Goal: Task Accomplishment & Management: Complete application form

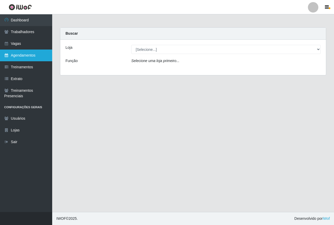
click at [27, 52] on link "Agendamentos" at bounding box center [26, 56] width 52 height 12
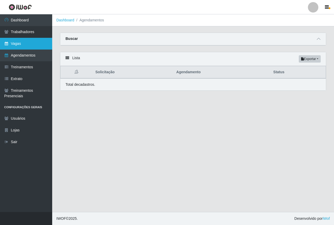
click at [25, 45] on link "Vagas" at bounding box center [26, 44] width 52 height 12
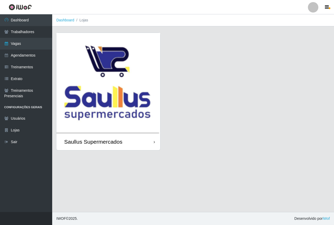
click at [92, 74] on img at bounding box center [108, 83] width 104 height 100
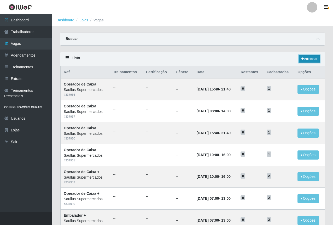
click at [310, 61] on link "Adicionar" at bounding box center [309, 58] width 21 height 7
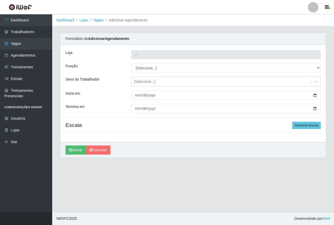
type input "Saullus Supermercados"
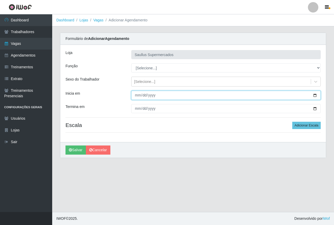
click at [136, 94] on input "Inicia em" at bounding box center [225, 95] width 189 height 9
type input "[DATE]"
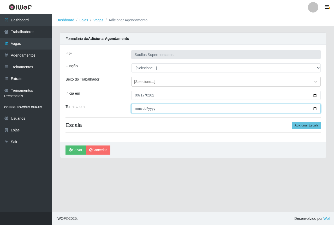
click at [132, 109] on input "Termina em" at bounding box center [225, 108] width 189 height 9
type input "[DATE]"
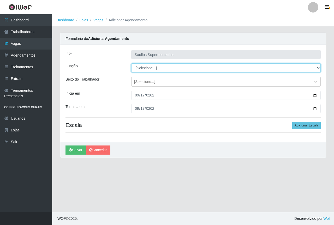
drag, startPoint x: 152, startPoint y: 67, endPoint x: 153, endPoint y: 71, distance: 4.3
click at [152, 67] on select "[Selecione...] ASG ASG + ASG ++ Balconista de Açougue Balconista de Açougue + B…" at bounding box center [225, 67] width 189 height 9
select select "22"
click at [131, 63] on select "[Selecione...] ASG ASG + ASG ++ Balconista de Açougue Balconista de Açougue + B…" at bounding box center [225, 67] width 189 height 9
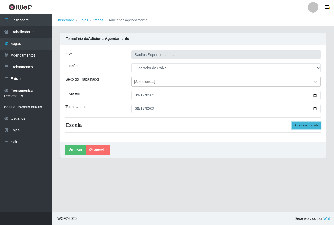
click at [300, 128] on button "Adicionar Escala" at bounding box center [306, 125] width 28 height 7
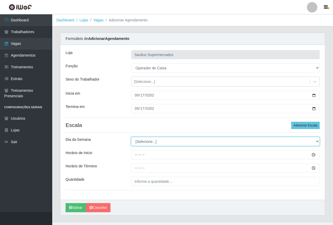
click at [163, 138] on select "[Selecione...] Segunda Terça Quarta Quinta Sexta Sábado Domingo" at bounding box center [225, 141] width 188 height 9
select select "3"
click at [131, 137] on select "[Selecione...] Segunda Terça Quarta Quinta Sexta Sábado Domingo" at bounding box center [225, 141] width 188 height 9
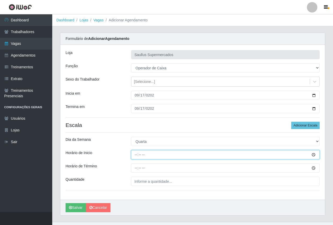
click at [136, 155] on input "Horário de Inicio" at bounding box center [225, 154] width 188 height 9
type input "15:40"
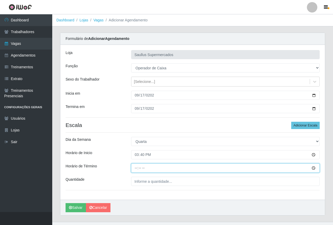
click at [134, 169] on input "Horário de Término" at bounding box center [225, 168] width 188 height 9
type input "21:40"
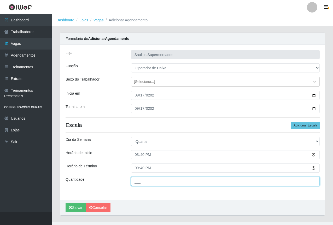
drag, startPoint x: 135, startPoint y: 182, endPoint x: 152, endPoint y: 192, distance: 19.0
click at [136, 182] on input "___" at bounding box center [225, 181] width 188 height 9
type input "1__"
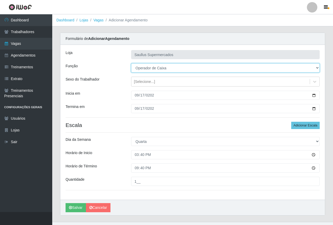
click at [164, 70] on select "[Selecione...] ASG ASG + ASG ++ Balconista de Açougue Balconista de Açougue + B…" at bounding box center [225, 67] width 188 height 9
select select "72"
click at [131, 63] on select "[Selecione...] ASG ASG + ASG ++ Balconista de Açougue Balconista de Açougue + B…" at bounding box center [225, 67] width 188 height 9
click at [184, 67] on select "[Selecione...] ASG ASG + ASG ++ Balconista de Açougue Balconista de Açougue + B…" at bounding box center [225, 67] width 188 height 9
click at [131, 63] on select "[Selecione...] ASG ASG + ASG ++ Balconista de Açougue Balconista de Açougue + B…" at bounding box center [225, 67] width 188 height 9
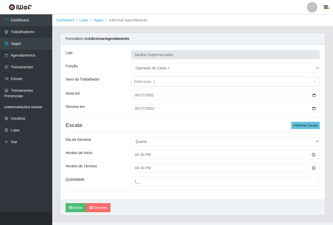
click at [119, 86] on div "Sexo do Trabalhador" at bounding box center [95, 82] width 66 height 10
click at [116, 111] on div "Termina em" at bounding box center [95, 108] width 66 height 9
click at [71, 206] on button "Salvar" at bounding box center [76, 207] width 20 height 9
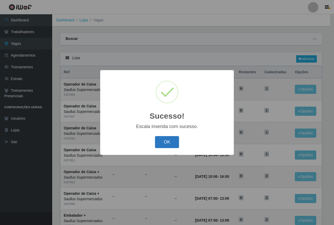
click at [172, 145] on button "OK" at bounding box center [167, 142] width 24 height 12
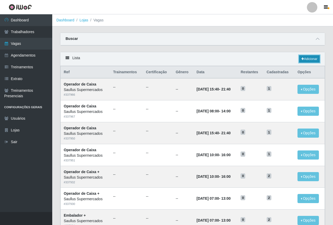
click at [306, 58] on link "Adicionar" at bounding box center [309, 58] width 21 height 7
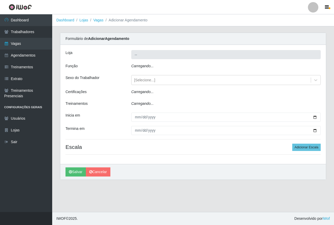
type input "Saullus Supermercados"
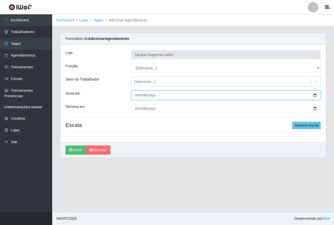
click at [140, 96] on input "Inicia em" at bounding box center [225, 95] width 189 height 9
type input "[DATE]"
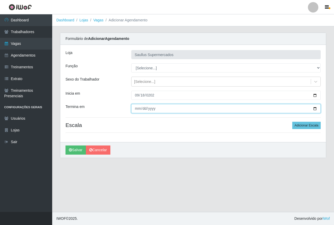
click at [139, 109] on input "Termina em" at bounding box center [225, 108] width 189 height 9
type input "[DATE]"
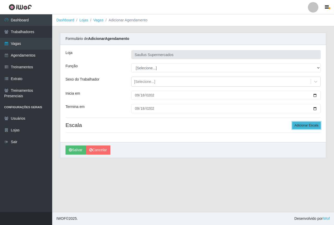
click at [302, 126] on button "Adicionar Escala" at bounding box center [306, 125] width 28 height 7
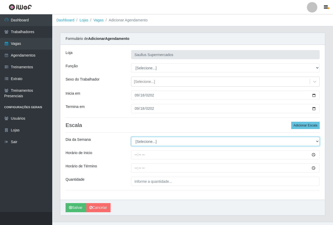
click at [142, 143] on select "[Selecione...] Segunda Terça Quarta Quinta Sexta Sábado Domingo" at bounding box center [225, 141] width 188 height 9
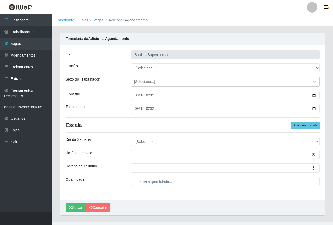
click at [117, 148] on div "[PERSON_NAME] Supermercados Função [Selecione...] ASG ASG + ASG ++ Balconista d…" at bounding box center [192, 122] width 264 height 155
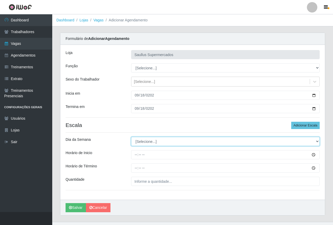
click at [135, 140] on select "[Selecione...] Segunda Terça Quarta Quinta Sexta Sábado Domingo" at bounding box center [225, 141] width 188 height 9
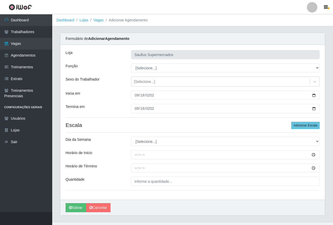
drag, startPoint x: 109, startPoint y: 151, endPoint x: 114, endPoint y: 152, distance: 4.8
click at [110, 151] on div "Horário de Inicio" at bounding box center [95, 154] width 66 height 9
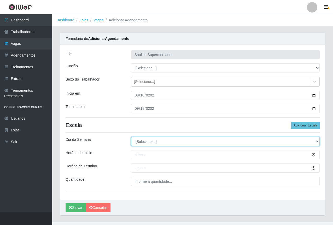
click at [139, 141] on select "[Selecione...] Segunda Terça Quarta Quinta Sexta Sábado Domingo" at bounding box center [225, 141] width 188 height 9
select select "4"
click at [131, 137] on select "[Selecione...] Segunda Terça Quarta Quinta Sexta Sábado Domingo" at bounding box center [225, 141] width 188 height 9
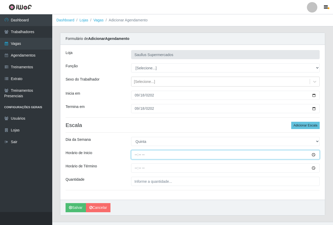
click at [136, 158] on input "Horário de Inicio" at bounding box center [225, 154] width 188 height 9
type input "15:40"
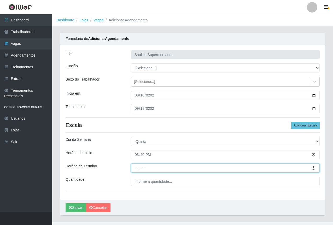
click at [134, 171] on input "Horário de Término" at bounding box center [225, 168] width 188 height 9
type input "21:40"
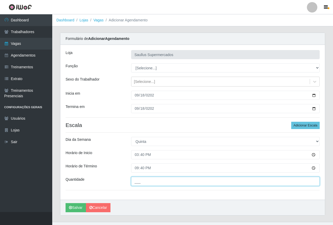
click at [152, 181] on input "___" at bounding box center [225, 181] width 188 height 9
type input "1__"
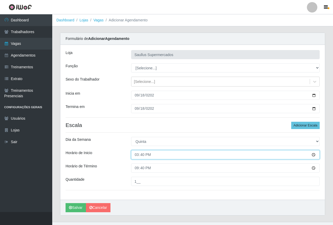
click at [153, 153] on input "15:40" at bounding box center [225, 154] width 188 height 9
drag, startPoint x: 139, startPoint y: 154, endPoint x: 147, endPoint y: 158, distance: 8.8
click at [140, 154] on input "15:40" at bounding box center [225, 154] width 188 height 9
click at [143, 156] on input "15:40" at bounding box center [225, 154] width 188 height 9
type input "15:30"
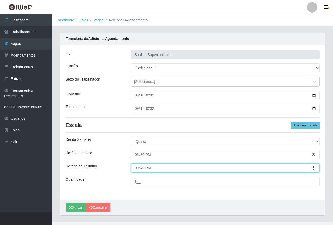
click at [143, 171] on input "21:40" at bounding box center [225, 168] width 188 height 9
click at [142, 169] on input "21:40" at bounding box center [225, 168] width 188 height 9
type input "21:30"
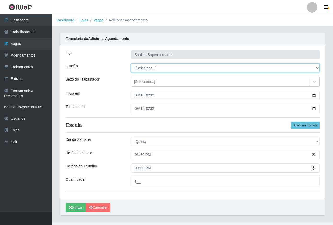
click at [142, 70] on select "[Selecione...] ASG ASG + ASG ++ Balconista de Açougue Balconista de Açougue + B…" at bounding box center [225, 67] width 188 height 9
select select "22"
click at [131, 63] on select "[Selecione...] ASG ASG + ASG ++ Balconista de Açougue Balconista de Açougue + B…" at bounding box center [225, 67] width 188 height 9
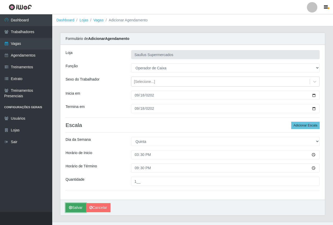
click at [75, 207] on button "Salvar" at bounding box center [76, 207] width 20 height 9
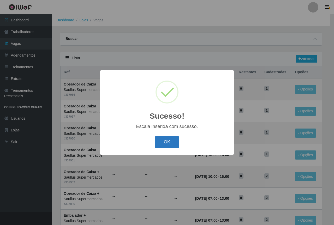
click at [171, 140] on button "OK" at bounding box center [167, 142] width 24 height 12
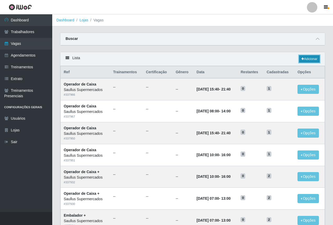
click at [309, 57] on link "Adicionar" at bounding box center [309, 58] width 21 height 7
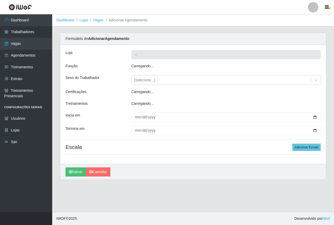
type input "Saullus Supermercados"
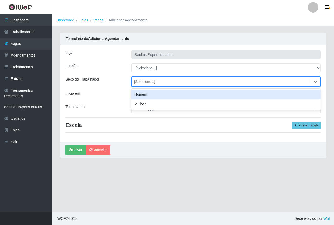
click at [142, 79] on div "[Selecione...]" at bounding box center [144, 81] width 21 height 5
drag, startPoint x: 121, startPoint y: 88, endPoint x: 131, endPoint y: 85, distance: 10.9
click at [121, 89] on div "[PERSON_NAME] Supermercados Função [Selecione...] ASG ASG + ASG ++ Balconista d…" at bounding box center [193, 93] width 266 height 97
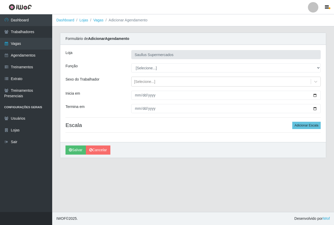
click at [146, 73] on div "[PERSON_NAME] Supermercados Função [Selecione...] ASG ASG + ASG ++ Balconista d…" at bounding box center [193, 93] width 266 height 97
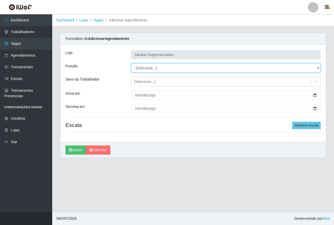
click at [143, 64] on select "[Selecione...] ASG ASG + ASG ++ Balconista de Açougue Balconista de Açougue + B…" at bounding box center [225, 67] width 189 height 9
select select "22"
click at [131, 63] on select "[Selecione...] ASG ASG + ASG ++ Balconista de Açougue Balconista de Açougue + B…" at bounding box center [225, 67] width 189 height 9
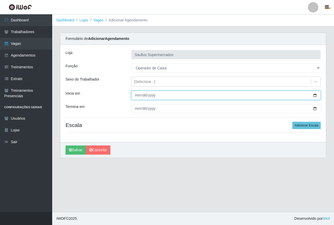
click at [138, 95] on input "Inicia em" at bounding box center [225, 95] width 189 height 9
type input "[DATE]"
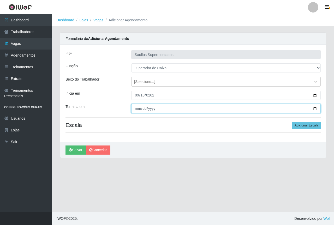
click at [135, 108] on input "Termina em" at bounding box center [225, 108] width 189 height 9
type input "0009-05-18"
click at [142, 110] on input "0009-05-18" at bounding box center [225, 108] width 189 height 9
type input "[DATE]"
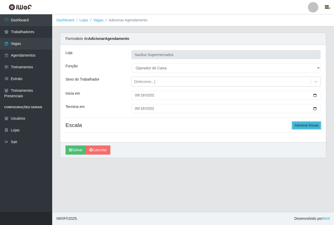
click at [308, 126] on button "Adicionar Escala" at bounding box center [306, 125] width 28 height 7
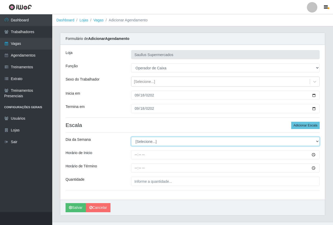
click at [147, 141] on select "[Selecione...] Segunda Terça Quarta Quinta Sexta Sábado Domingo" at bounding box center [225, 141] width 188 height 9
select select "4"
click at [131, 137] on select "[Selecione...] Segunda Terça Quarta Quinta Sexta Sábado Domingo" at bounding box center [225, 141] width 188 height 9
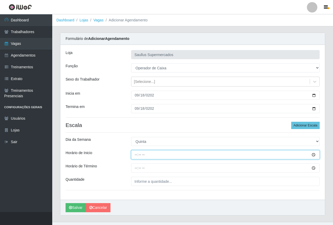
click at [132, 155] on input "Horário de Inicio" at bounding box center [225, 154] width 188 height 9
type input "10:00"
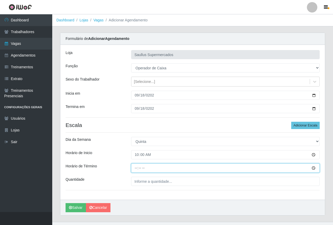
click at [138, 169] on input "Horário de Término" at bounding box center [225, 168] width 188 height 9
type input "16:00"
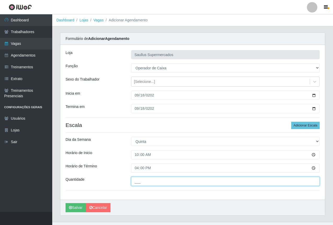
click at [155, 185] on input "___" at bounding box center [225, 181] width 188 height 9
type input "1__"
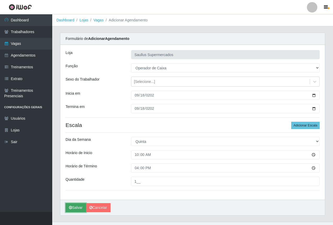
click at [75, 208] on button "Salvar" at bounding box center [76, 207] width 20 height 9
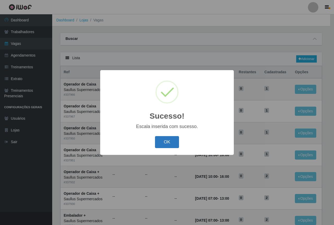
click at [164, 143] on button "OK" at bounding box center [167, 142] width 24 height 12
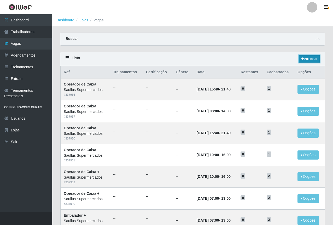
click at [303, 57] on link "Adicionar" at bounding box center [309, 58] width 21 height 7
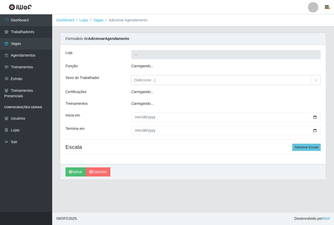
type input "Saullus Supermercados"
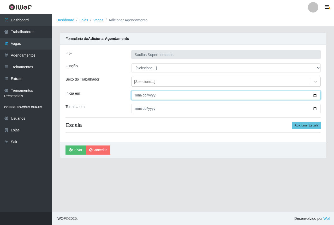
click at [136, 97] on input "Inicia em" at bounding box center [225, 95] width 189 height 9
type input "[DATE]"
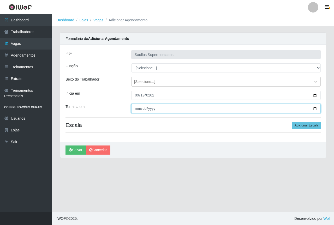
click at [138, 105] on input "Termina em" at bounding box center [225, 108] width 189 height 9
type input "[DATE]"
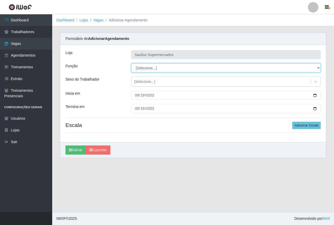
click at [159, 68] on select "[Selecione...] ASG ASG + ASG ++ Balconista de Açougue Balconista de Açougue + B…" at bounding box center [225, 67] width 189 height 9
select select "22"
click at [131, 63] on select "[Selecione...] ASG ASG + ASG ++ Balconista de Açougue Balconista de Açougue + B…" at bounding box center [225, 67] width 189 height 9
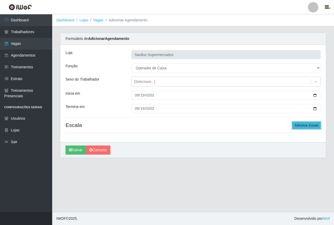
click at [303, 124] on button "Adicionar Escala" at bounding box center [306, 125] width 28 height 7
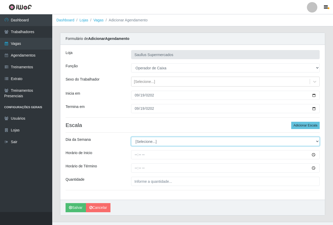
click at [146, 140] on select "[Selecione...] Segunda Terça Quarta Quinta Sexta Sábado Domingo" at bounding box center [225, 141] width 188 height 9
select select "5"
click at [131, 137] on select "[Selecione...] Segunda Terça Quarta Quinta Sexta Sábado Domingo" at bounding box center [225, 141] width 188 height 9
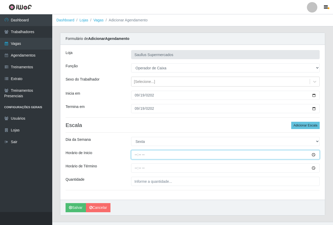
click at [134, 158] on input "Horário de Inicio" at bounding box center [225, 154] width 188 height 9
type input "15:30"
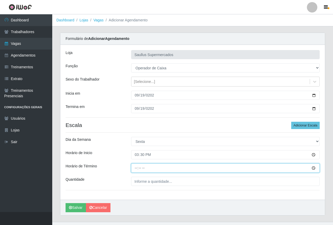
click at [138, 169] on input "Horário de Término" at bounding box center [225, 168] width 188 height 9
type input "21:30"
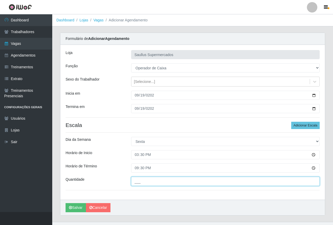
click at [151, 179] on input "___" at bounding box center [225, 181] width 188 height 9
type input "1__"
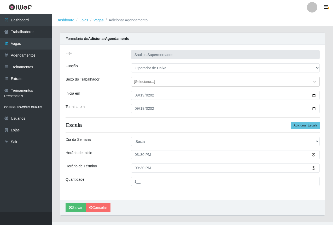
click at [160, 198] on div "[PERSON_NAME] Supermercados Função [Selecione...] ASG ASG + ASG ++ Balconista d…" at bounding box center [192, 122] width 264 height 155
click at [299, 123] on button "Adicionar Escala" at bounding box center [305, 125] width 28 height 7
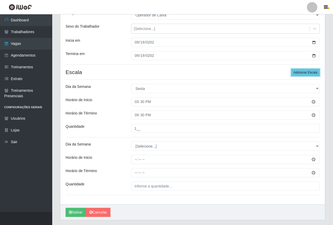
scroll to position [68, 0]
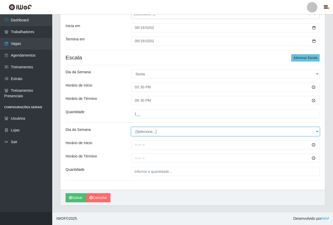
click at [141, 133] on select "[Selecione...] Segunda Terça Quarta Quinta Sexta Sábado Domingo" at bounding box center [225, 131] width 188 height 9
select select "5"
click at [131, 127] on select "[Selecione...] Segunda Terça Quarta Quinta Sexta Sábado Domingo" at bounding box center [225, 131] width 188 height 9
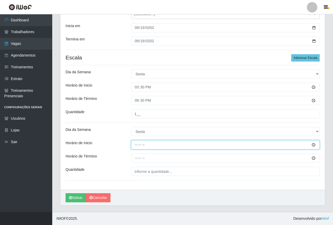
click at [134, 146] on input "Horário de Inicio" at bounding box center [225, 144] width 188 height 9
type input "10:00"
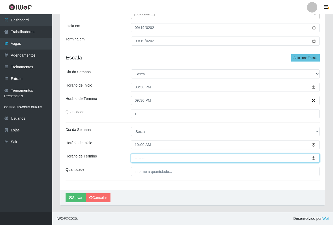
click at [133, 158] on input "Horário de Término" at bounding box center [225, 158] width 188 height 9
type input "16:00"
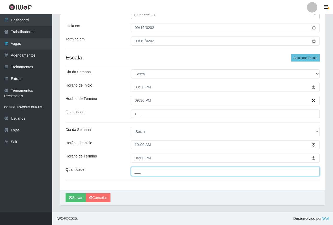
click at [146, 174] on input "___" at bounding box center [225, 171] width 188 height 9
type input "1__"
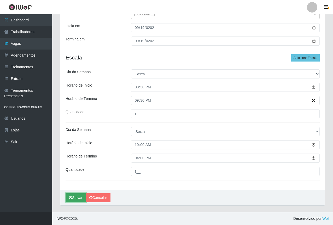
click at [76, 198] on button "Salvar" at bounding box center [76, 197] width 20 height 9
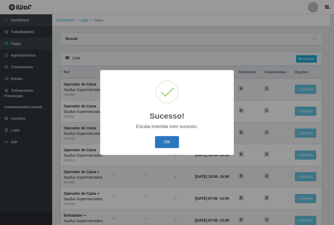
click at [163, 139] on button "OK" at bounding box center [167, 142] width 24 height 12
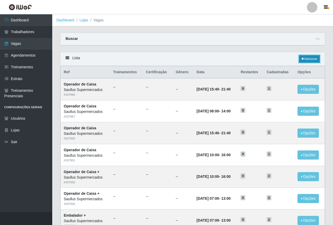
click at [310, 57] on link "Adicionar" at bounding box center [309, 58] width 21 height 7
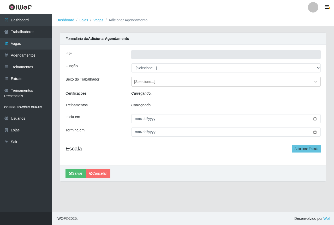
type input "Saullus Supermercados"
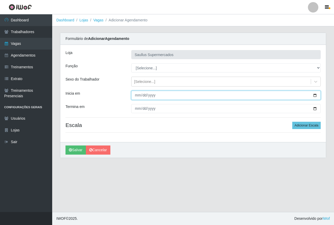
click at [135, 94] on input "Inicia em" at bounding box center [225, 95] width 189 height 9
type input "[DATE]"
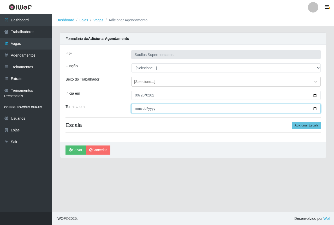
click at [137, 109] on input "Termina em" at bounding box center [225, 108] width 189 height 9
type input "[DATE]"
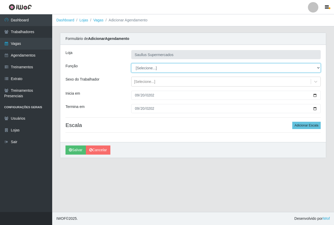
click at [145, 72] on select "[Selecione...] ASG ASG + ASG ++ Balconista de Açougue Balconista de Açougue + B…" at bounding box center [225, 67] width 189 height 9
click at [131, 63] on select "[Selecione...] ASG ASG + ASG ++ Balconista de Açougue Balconista de Açougue + B…" at bounding box center [225, 67] width 189 height 9
drag, startPoint x: 157, startPoint y: 68, endPoint x: 157, endPoint y: 72, distance: 3.7
click at [157, 68] on select "[Selecione...] ASG ASG + ASG ++ Balconista de Açougue Balconista de Açougue + B…" at bounding box center [225, 67] width 189 height 9
select select "22"
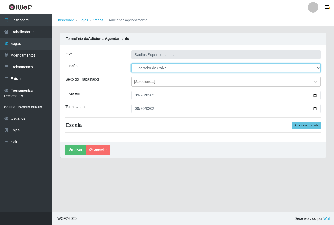
click at [131, 63] on select "[Selecione...] ASG ASG + ASG ++ Balconista de Açougue Balconista de Açougue + B…" at bounding box center [225, 67] width 189 height 9
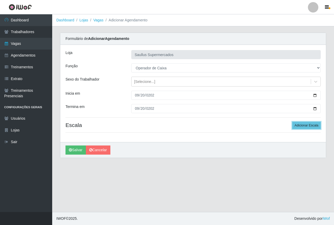
drag, startPoint x: 310, startPoint y: 124, endPoint x: 130, endPoint y: 135, distance: 180.4
click at [310, 124] on button "Adicionar Escala" at bounding box center [306, 125] width 28 height 7
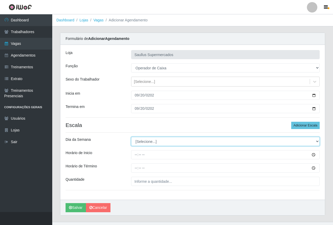
click at [148, 146] on select "[Selecione...] Segunda Terça Quarta Quinta Sexta Sábado Domingo" at bounding box center [225, 141] width 188 height 9
select select "6"
click at [131, 137] on select "[Selecione...] Segunda Terça Quarta Quinta Sexta Sábado Domingo" at bounding box center [225, 141] width 188 height 9
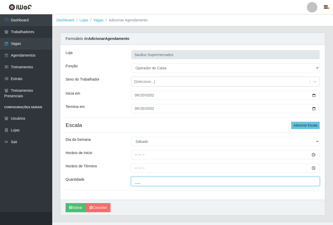
click at [137, 182] on input "___" at bounding box center [225, 181] width 188 height 9
type input "1__"
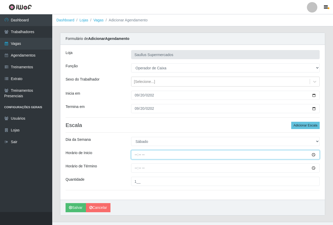
click at [135, 158] on input "Horário de Inicio" at bounding box center [225, 154] width 188 height 9
type input "15:30"
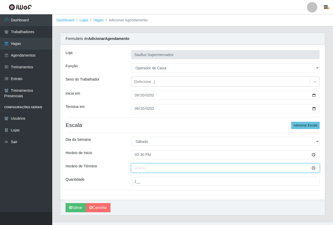
click at [137, 172] on input "Horário de Término" at bounding box center [225, 168] width 188 height 9
type input "21:30"
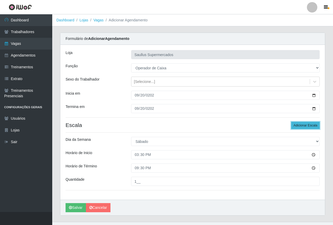
click at [308, 127] on button "Adicionar Escala" at bounding box center [305, 125] width 28 height 7
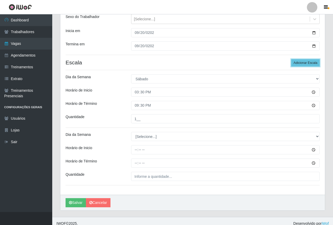
scroll to position [68, 0]
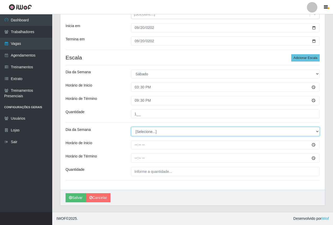
click at [153, 129] on select "[Selecione...] Segunda Terça Quarta Quinta Sexta Sábado Domingo" at bounding box center [225, 131] width 188 height 9
select select "6"
click at [131, 127] on select "[Selecione...] Segunda Terça Quarta Quinta Sexta Sábado Domingo" at bounding box center [225, 131] width 188 height 9
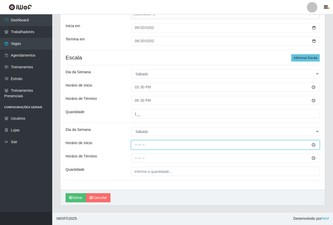
click at [136, 146] on input "Horário de Inicio" at bounding box center [225, 144] width 188 height 9
type input "08:00"
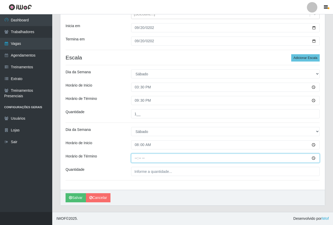
click at [133, 159] on input "Horário de Término" at bounding box center [225, 158] width 188 height 9
type input "14:00"
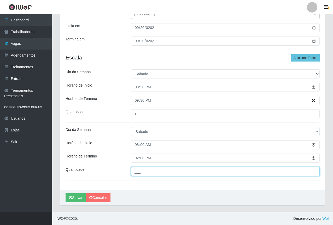
click at [156, 175] on input "___" at bounding box center [225, 171] width 188 height 9
type input "1__"
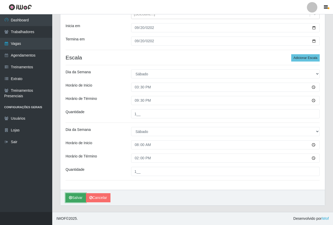
click at [78, 197] on button "Salvar" at bounding box center [76, 197] width 20 height 9
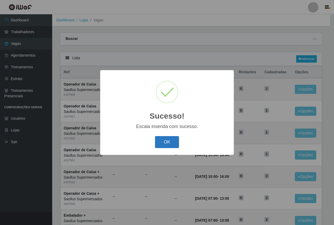
click at [167, 140] on button "OK" at bounding box center [167, 142] width 24 height 12
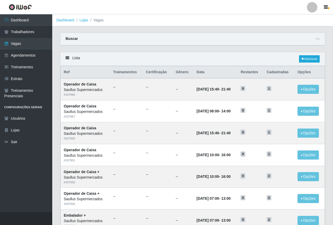
click at [181, 56] on div "Lista Adicionar" at bounding box center [192, 59] width 264 height 14
